Goal: Communication & Community: Share content

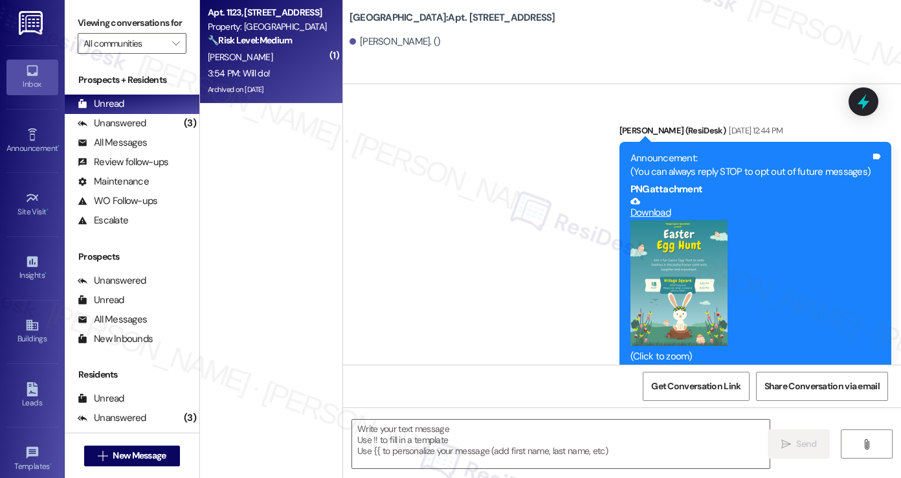
scroll to position [5736, 0]
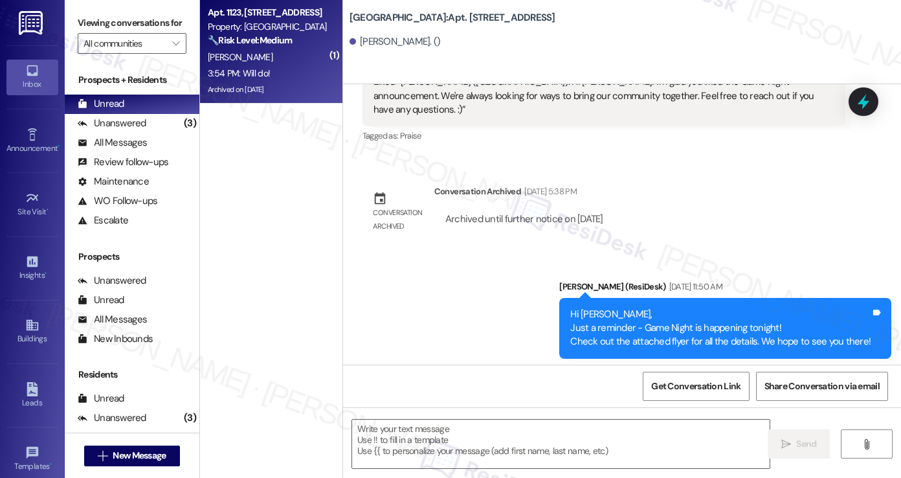
click at [273, 39] on strong "🔧 Risk Level: Medium" at bounding box center [250, 40] width 84 height 12
type textarea "Fetching suggested responses. Please feel free to read through the conversation…"
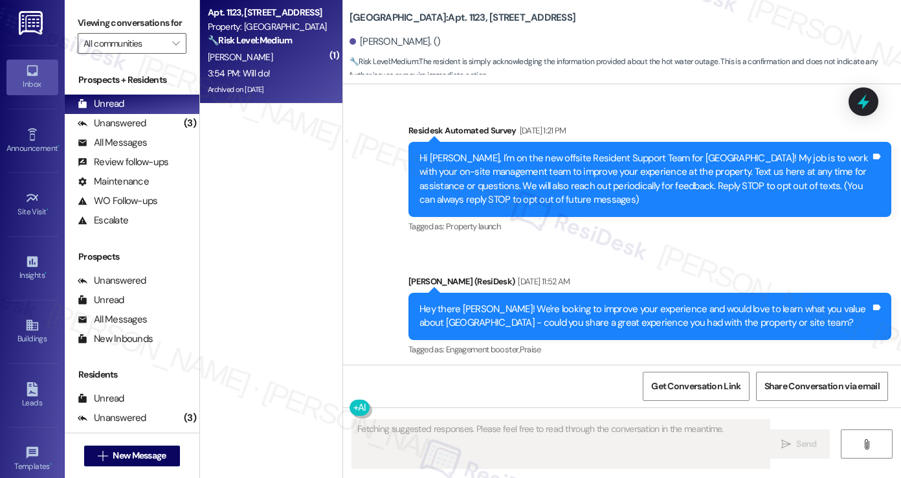
scroll to position [20038, 0]
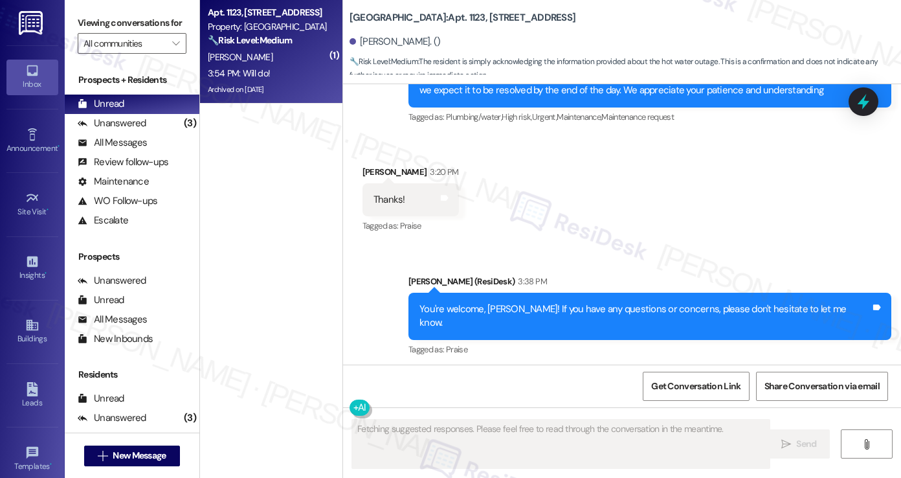
click at [592, 302] on div "You're welcome, [PERSON_NAME]! If you have any questions or concerns, please do…" at bounding box center [644, 316] width 451 height 28
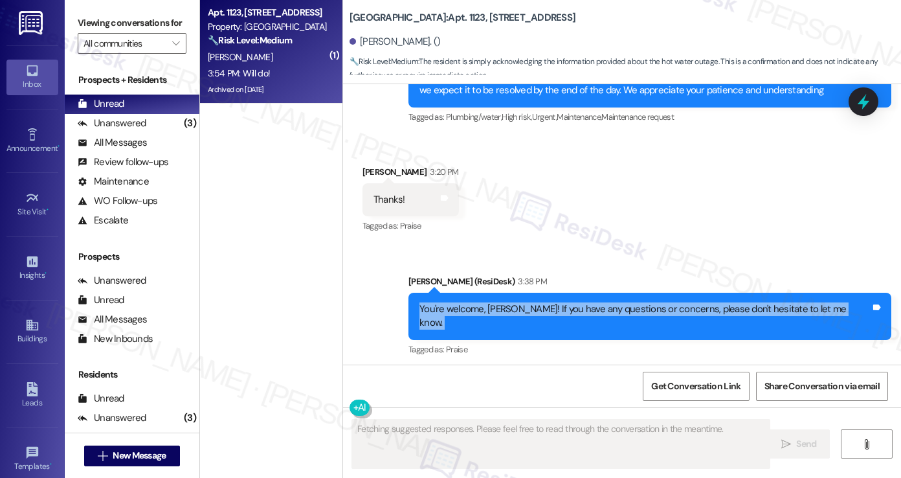
click at [592, 302] on div "You're welcome, [PERSON_NAME]! If you have any questions or concerns, please do…" at bounding box center [644, 316] width 451 height 28
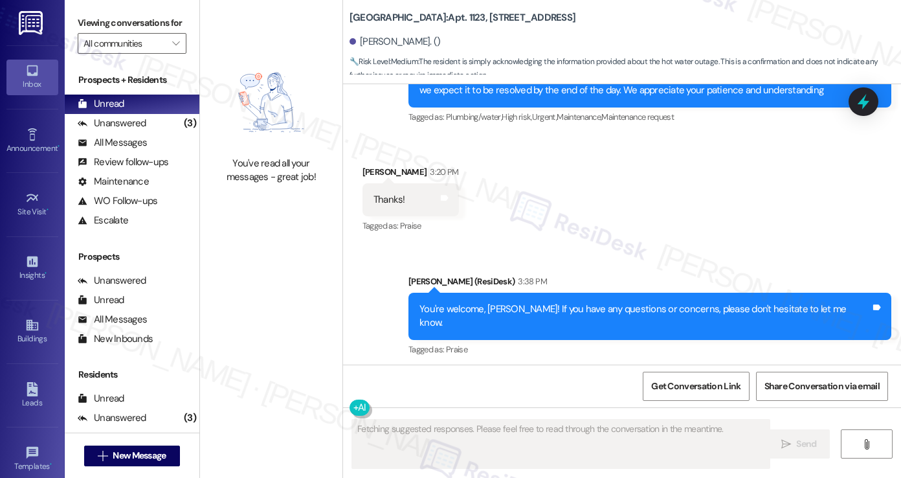
click at [633, 274] on div "[PERSON_NAME] (ResiDesk) 3:38 PM" at bounding box center [649, 283] width 483 height 18
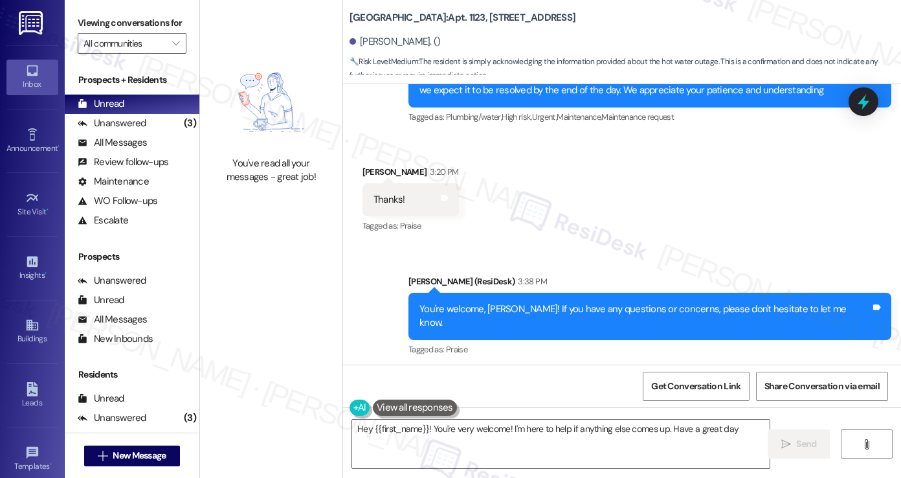
type textarea "Hey {{first_name}}! You're very welcome! I'm here to help if anything else come…"
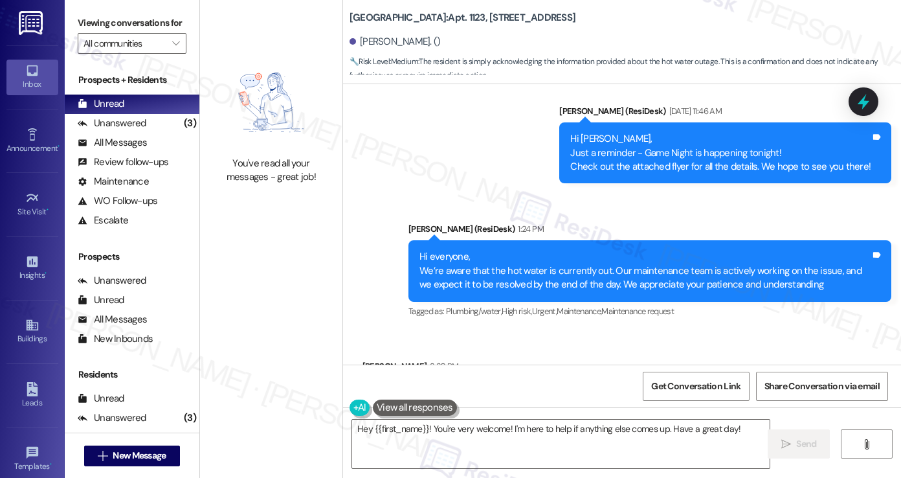
click at [480, 250] on div "Hi everyone, We’re aware that the hot water is currently out. Our maintenance t…" at bounding box center [644, 270] width 451 height 41
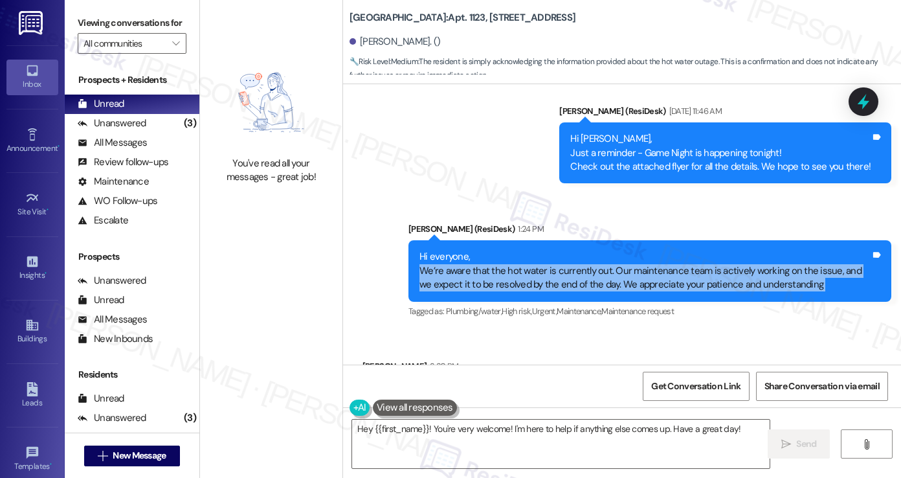
click at [480, 250] on div "Hi everyone, We’re aware that the hot water is currently out. Our maintenance t…" at bounding box center [644, 270] width 451 height 41
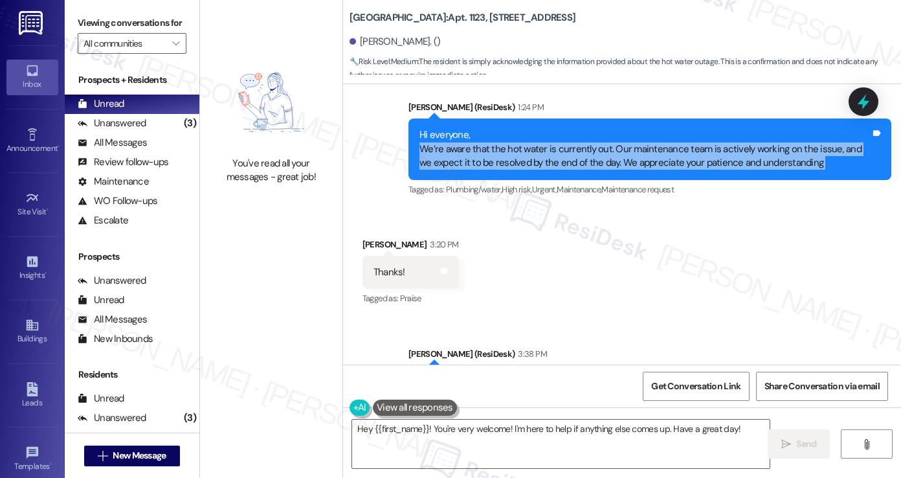
scroll to position [20038, 0]
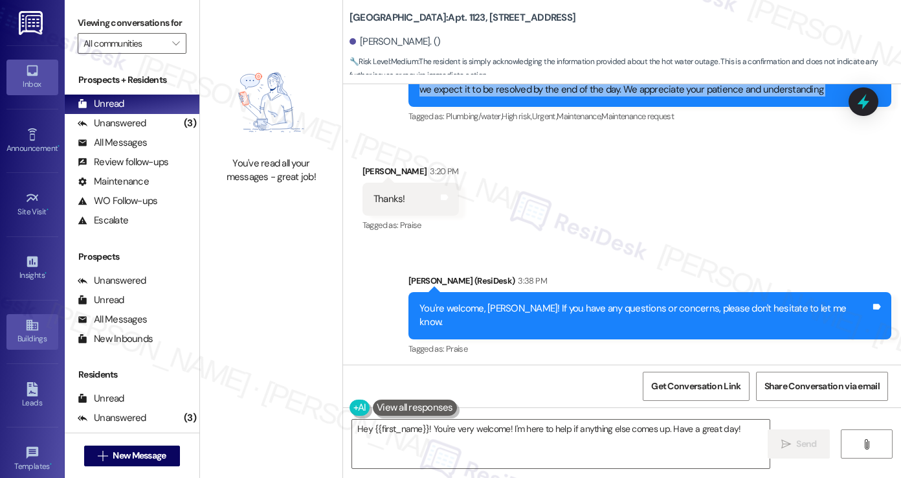
click at [18, 337] on div "Buildings" at bounding box center [32, 338] width 65 height 13
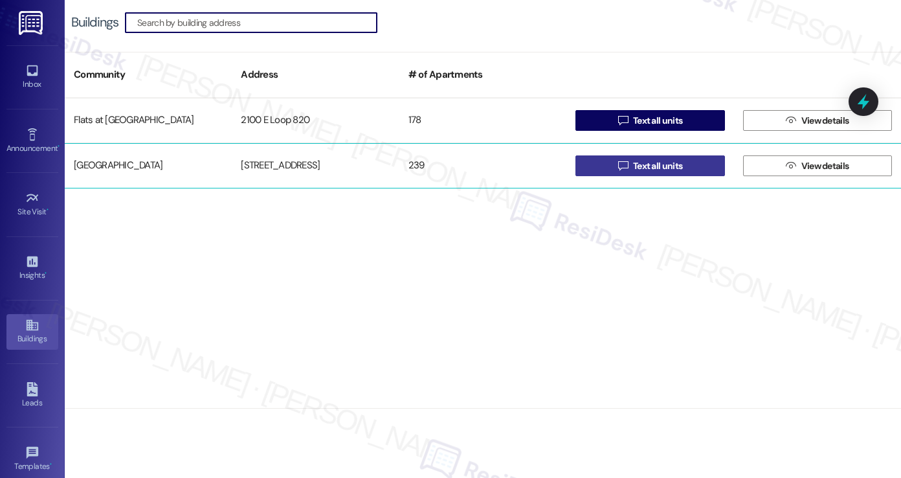
click at [619, 159] on span " Text all units" at bounding box center [650, 165] width 70 height 19
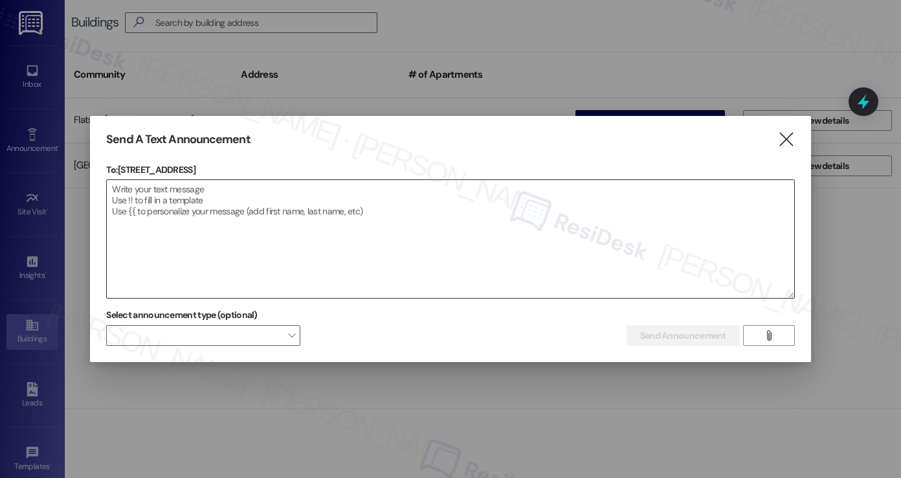
click at [264, 221] on textarea at bounding box center [450, 239] width 687 height 118
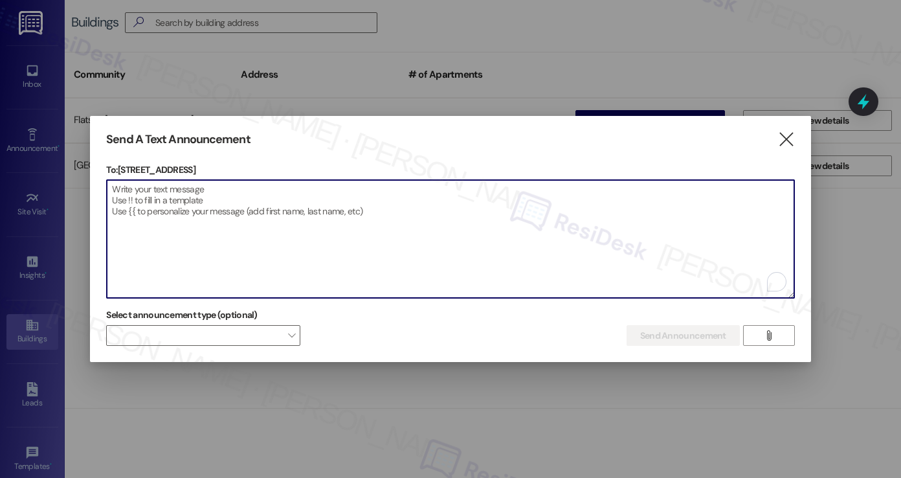
paste textarea "Attention Residents: Please remove all non-patio furniture and unauthorized ite…"
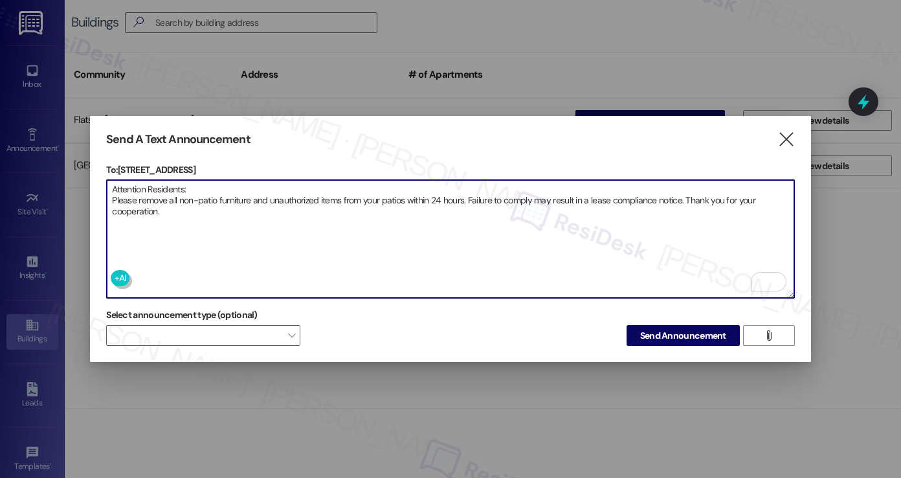
click at [259, 217] on textarea "Attention Residents: Please remove all non-patio furniture and unauthorized ite…" at bounding box center [450, 239] width 687 height 118
type textarea "Attention Residents: Please remove all non-patio furniture and unauthorized ite…"
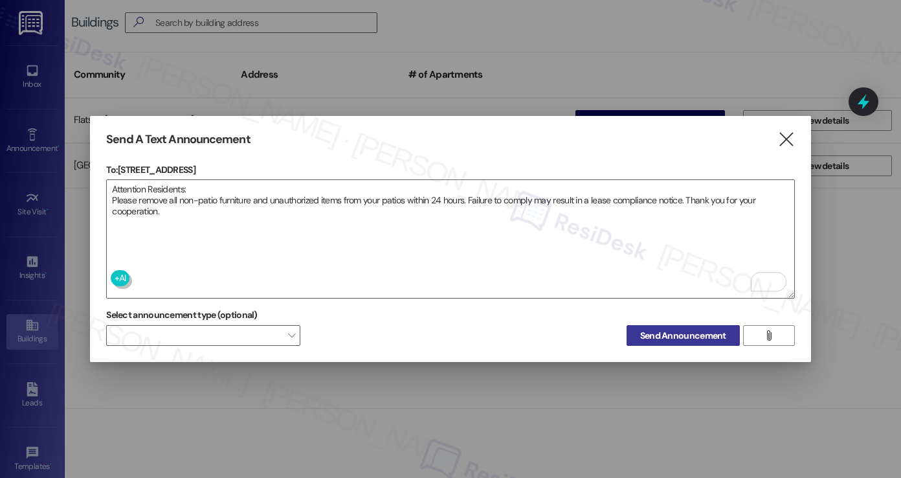
click at [670, 325] on button "Send Announcement" at bounding box center [682, 335] width 113 height 21
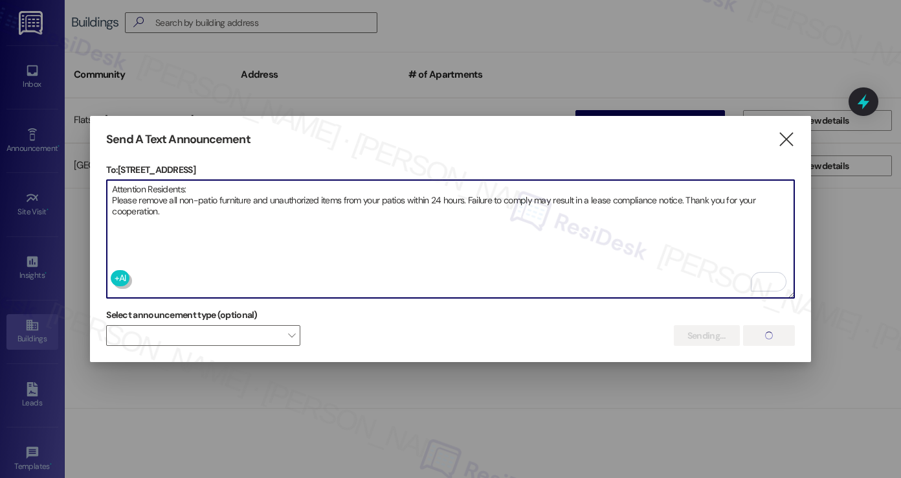
click at [454, 190] on textarea "Attention Residents: Please remove all non-patio furniture and unauthorized ite…" at bounding box center [450, 239] width 687 height 118
click at [334, 211] on textarea "Attention Residents: Please remove all non-patio furniture and unauthorized ite…" at bounding box center [450, 239] width 687 height 118
drag, startPoint x: 171, startPoint y: 206, endPoint x: 98, endPoint y: 183, distance: 77.4
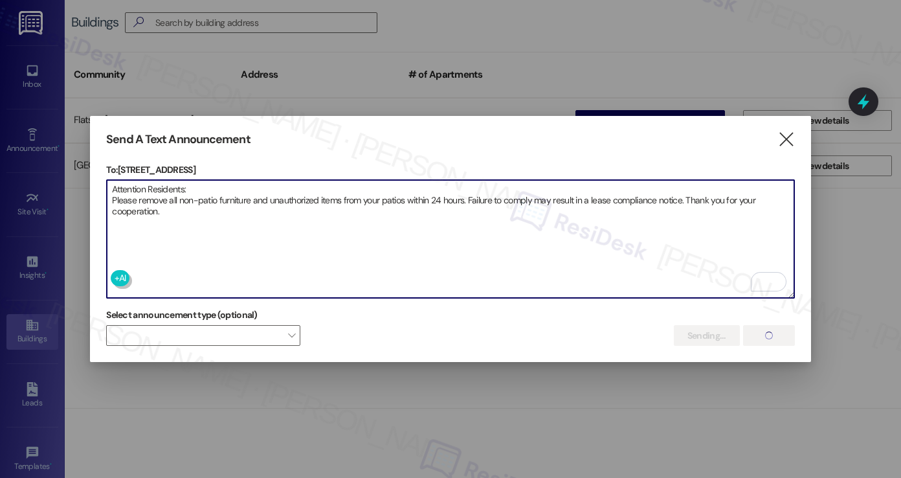
click at [98, 183] on div "Send A Text Announcement  To: [STREET_ADDRESS]  Uploading file... Attention R…" at bounding box center [450, 239] width 721 height 247
